Goal: Task Accomplishment & Management: Use online tool/utility

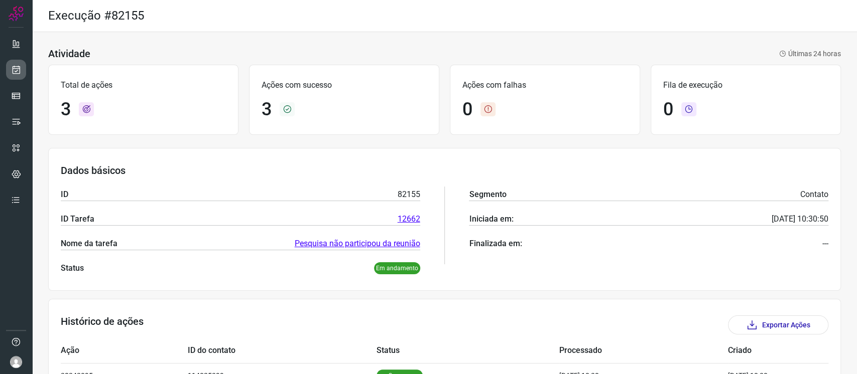
click at [6, 70] on link at bounding box center [16, 70] width 20 height 20
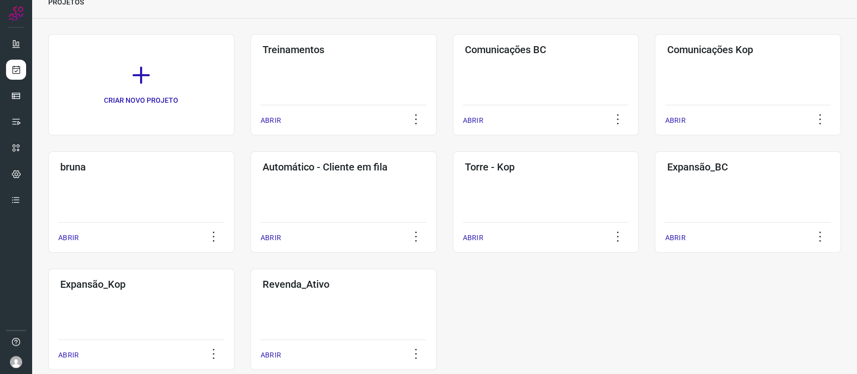
scroll to position [67, 0]
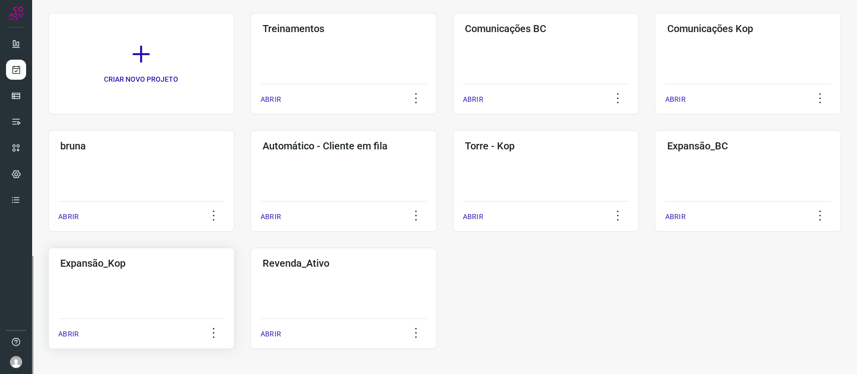
click at [166, 264] on h3 "Expansão_Kop" at bounding box center [141, 264] width 162 height 12
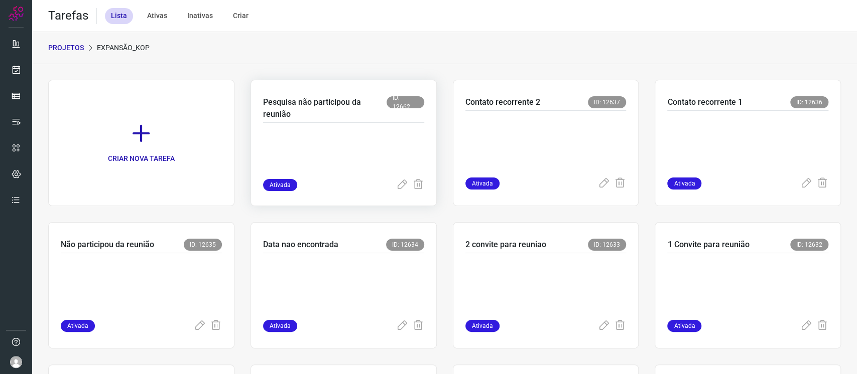
click at [360, 124] on div at bounding box center [343, 151] width 161 height 56
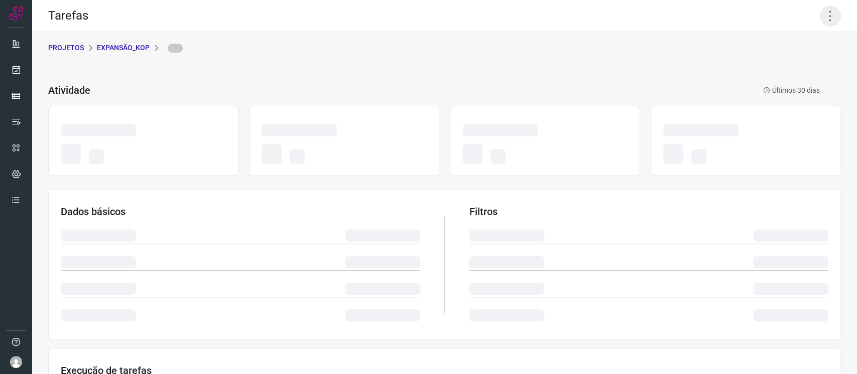
click at [820, 18] on icon at bounding box center [830, 16] width 21 height 21
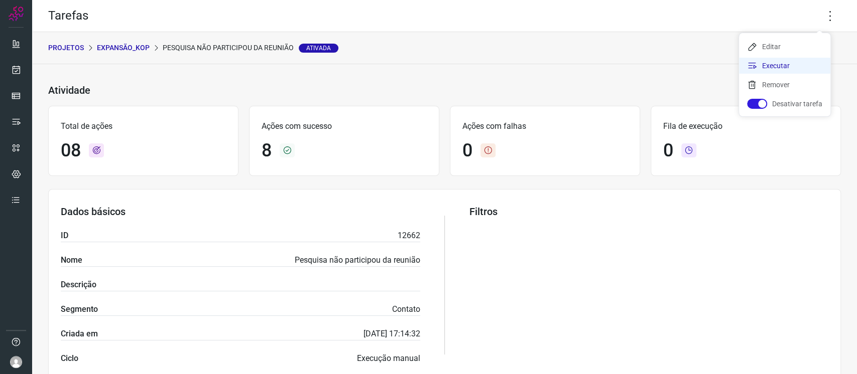
click at [792, 61] on li "Executar" at bounding box center [784, 66] width 91 height 16
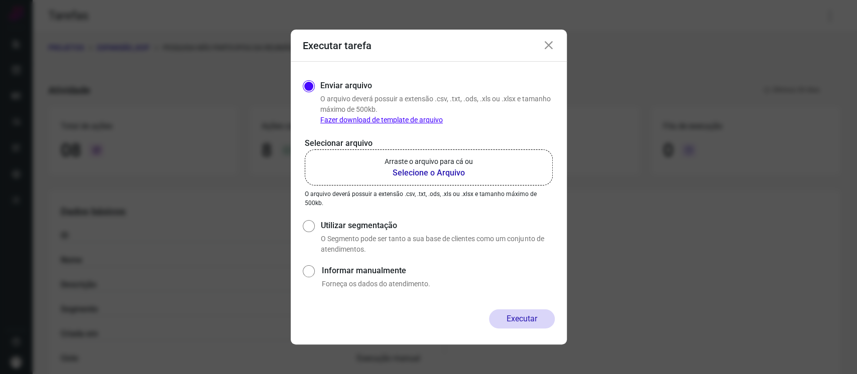
click at [423, 165] on p "Arraste o arquivo para cá ou" at bounding box center [428, 162] width 88 height 11
click at [0, 0] on input "Arraste o arquivo para cá ou Selecione o Arquivo" at bounding box center [0, 0] width 0 height 0
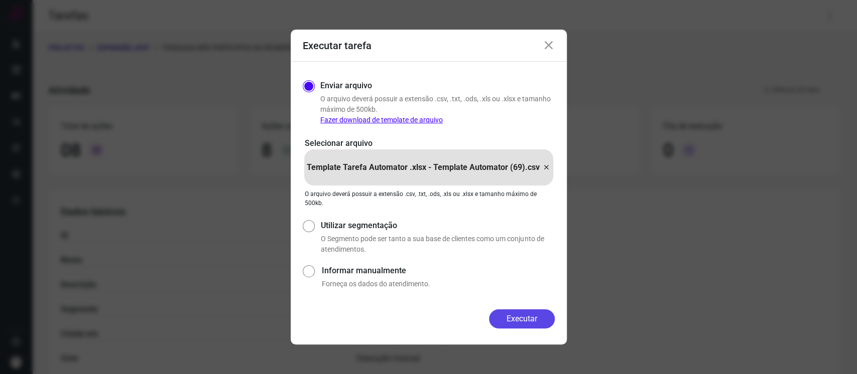
click at [533, 316] on button "Executar" at bounding box center [522, 319] width 66 height 19
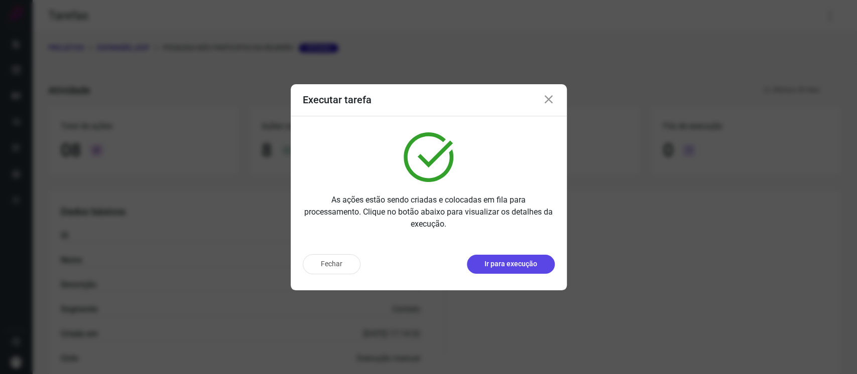
click at [526, 258] on button "Ir para execução" at bounding box center [511, 264] width 88 height 19
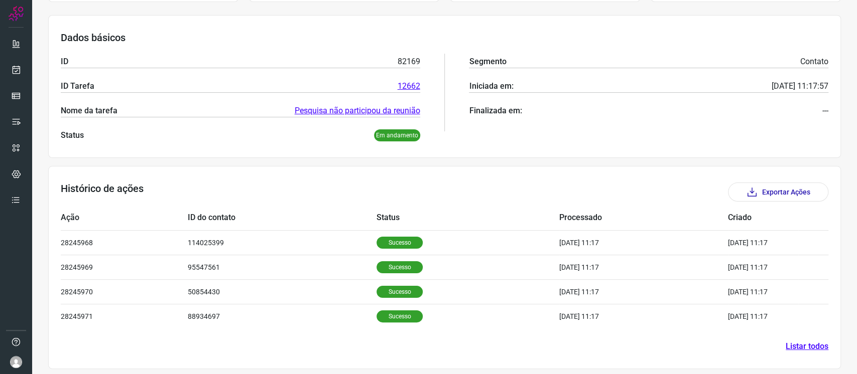
scroll to position [136, 0]
